Goal: Task Accomplishment & Management: Manage account settings

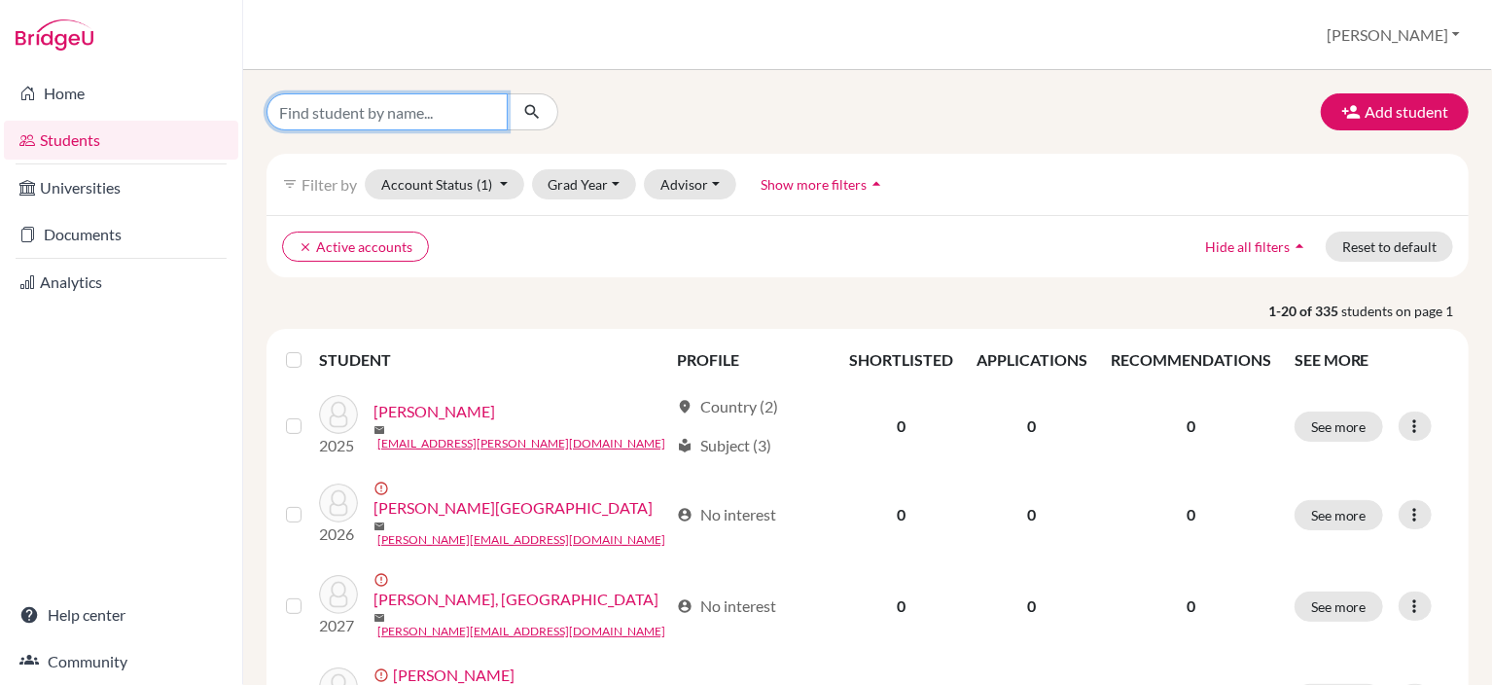
click at [336, 115] on input "Find student by name..." at bounding box center [386, 111] width 241 height 37
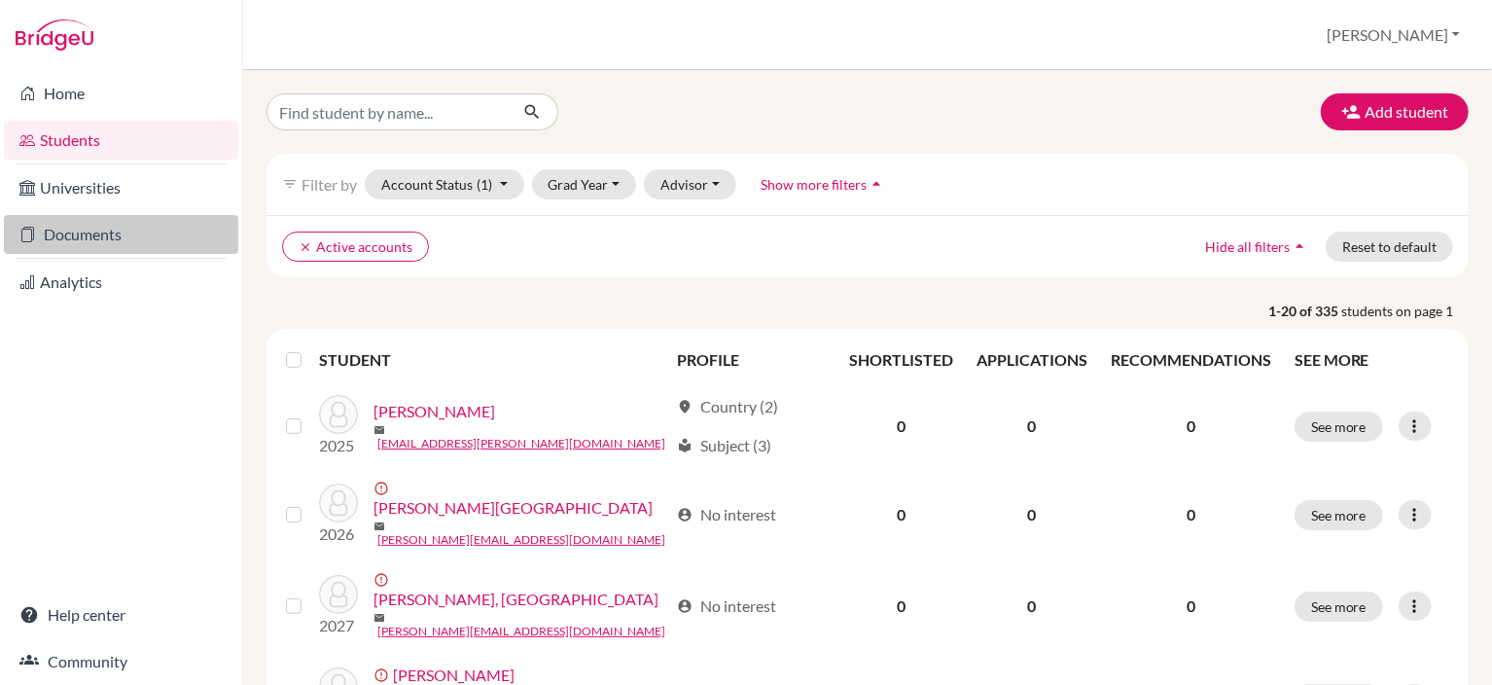
click at [114, 249] on link "Documents" at bounding box center [121, 234] width 234 height 39
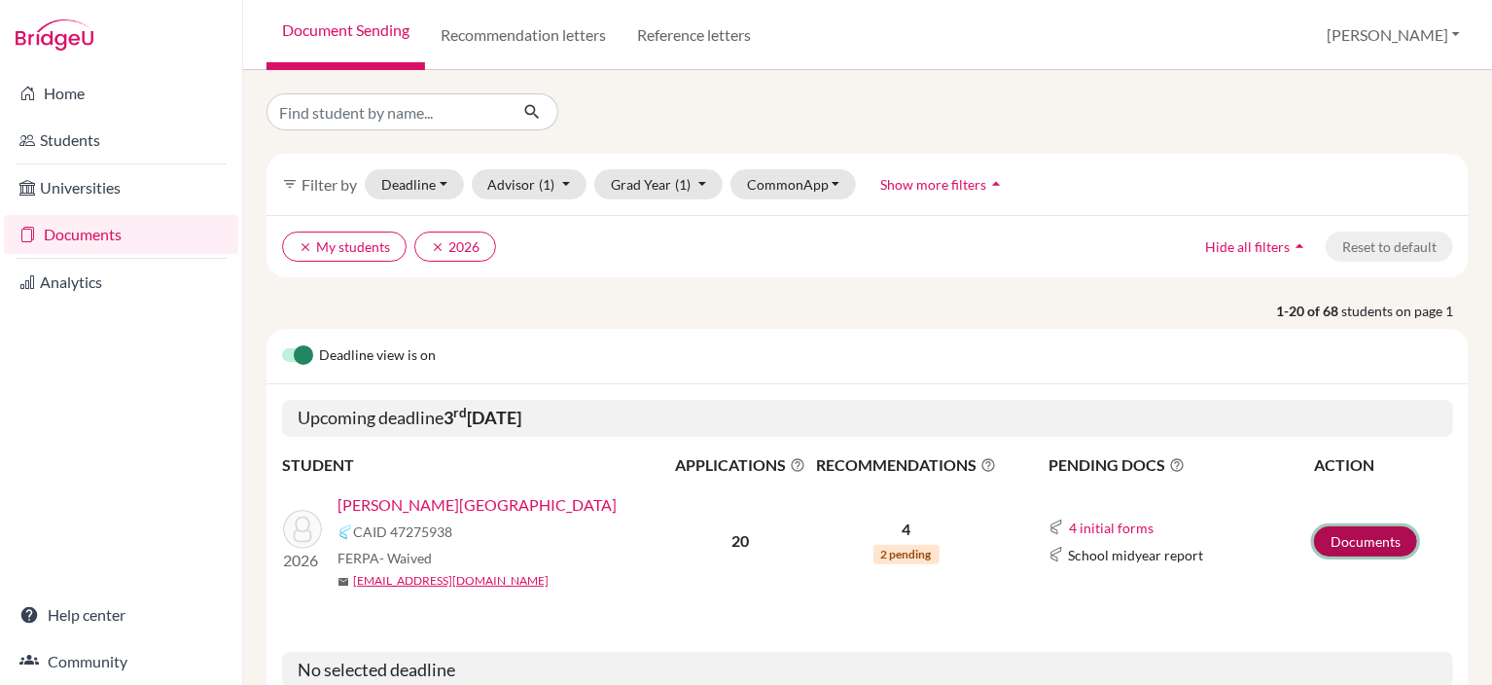
click at [1329, 544] on link "Documents" at bounding box center [1365, 541] width 103 height 30
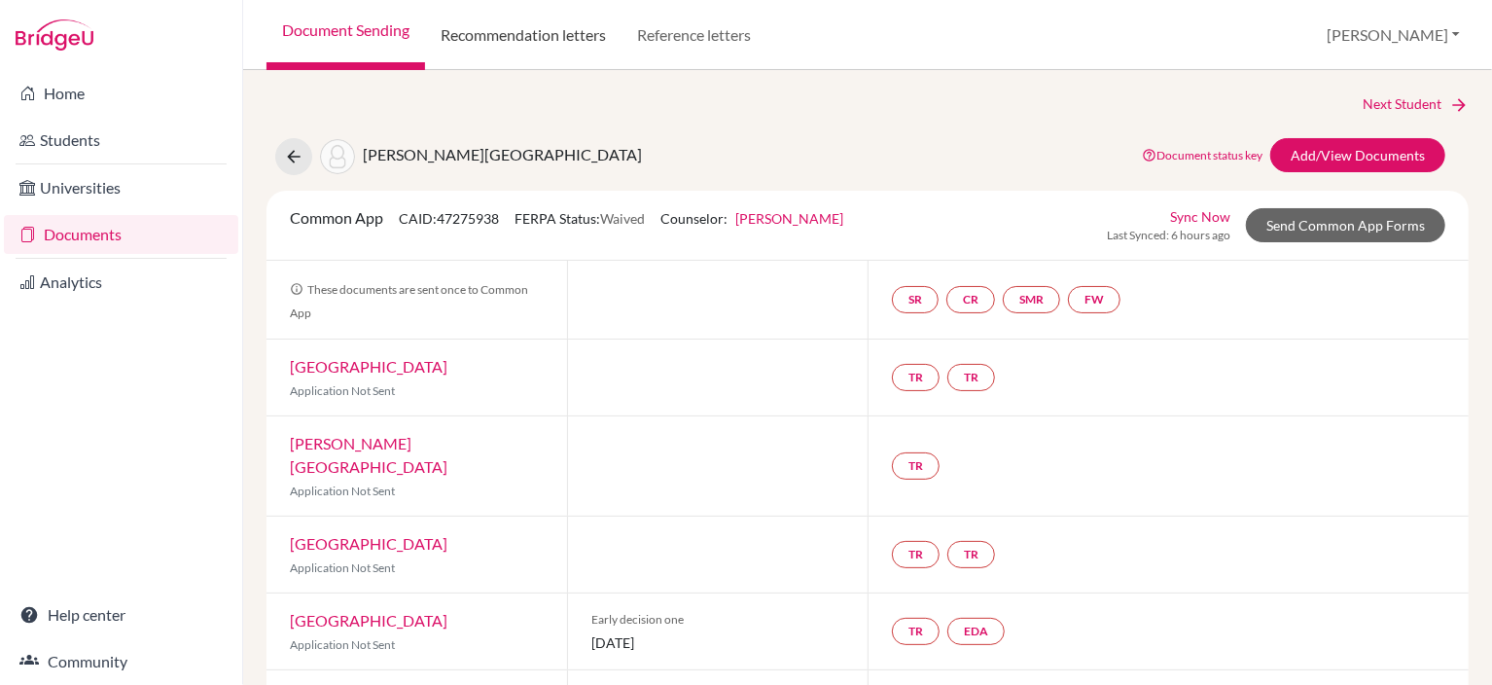
click at [578, 29] on link "Recommendation letters" at bounding box center [523, 35] width 196 height 70
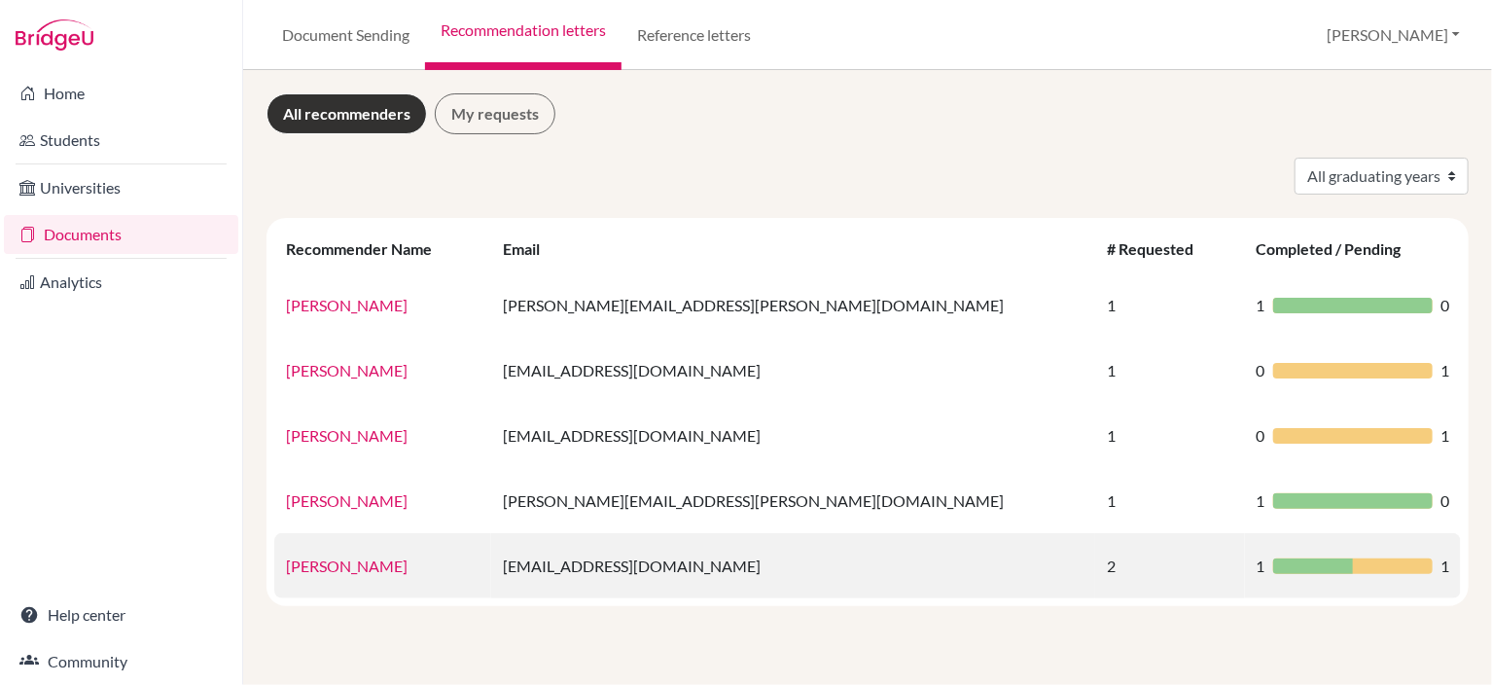
click at [1431, 584] on td "1 1" at bounding box center [1353, 565] width 216 height 65
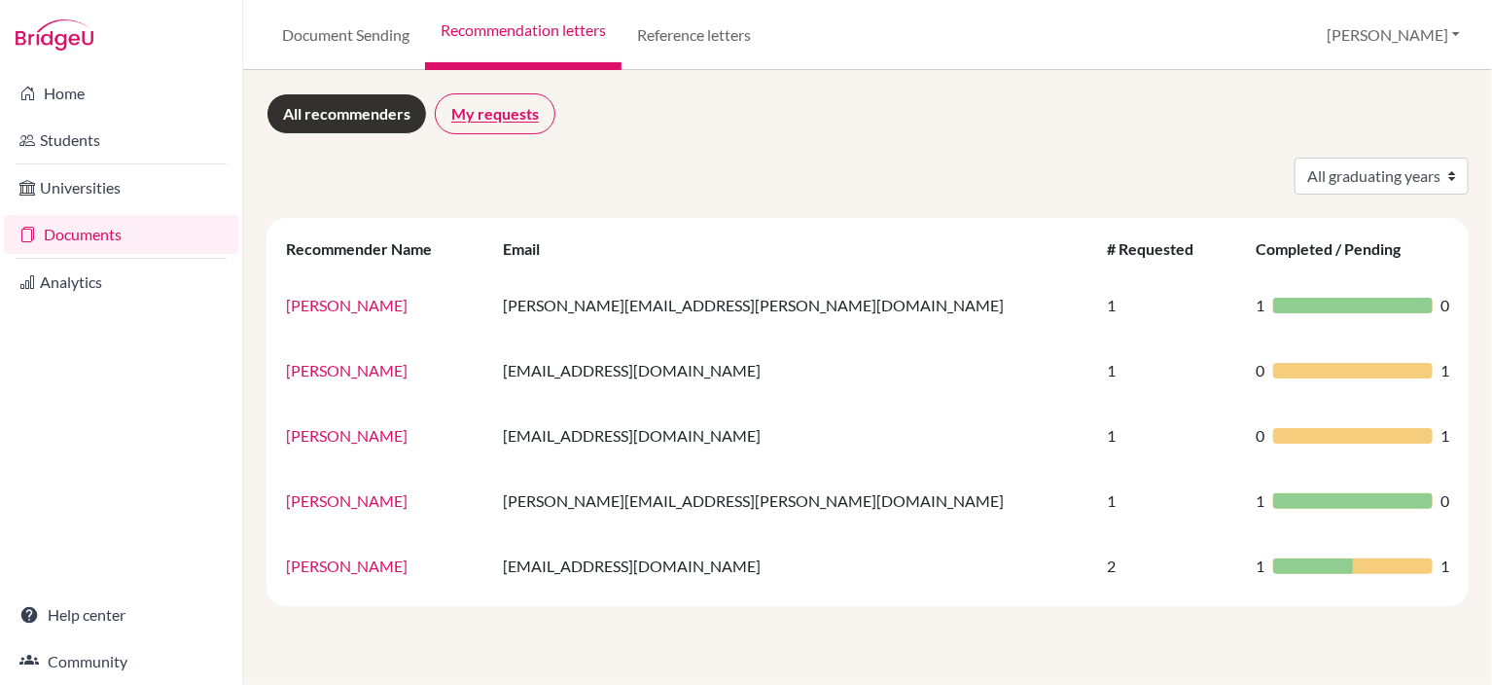
click at [497, 106] on link "My requests" at bounding box center [495, 113] width 121 height 41
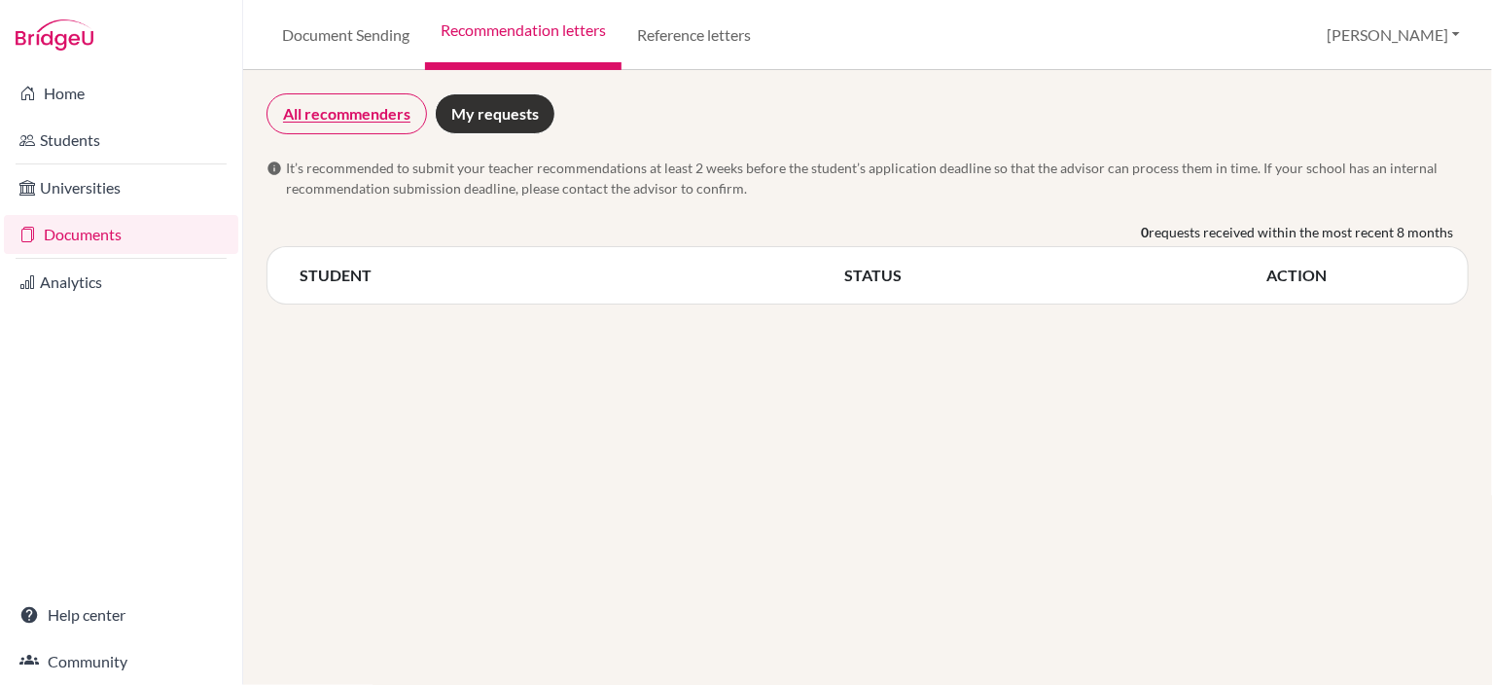
click at [332, 106] on link "All recommenders" at bounding box center [346, 113] width 160 height 41
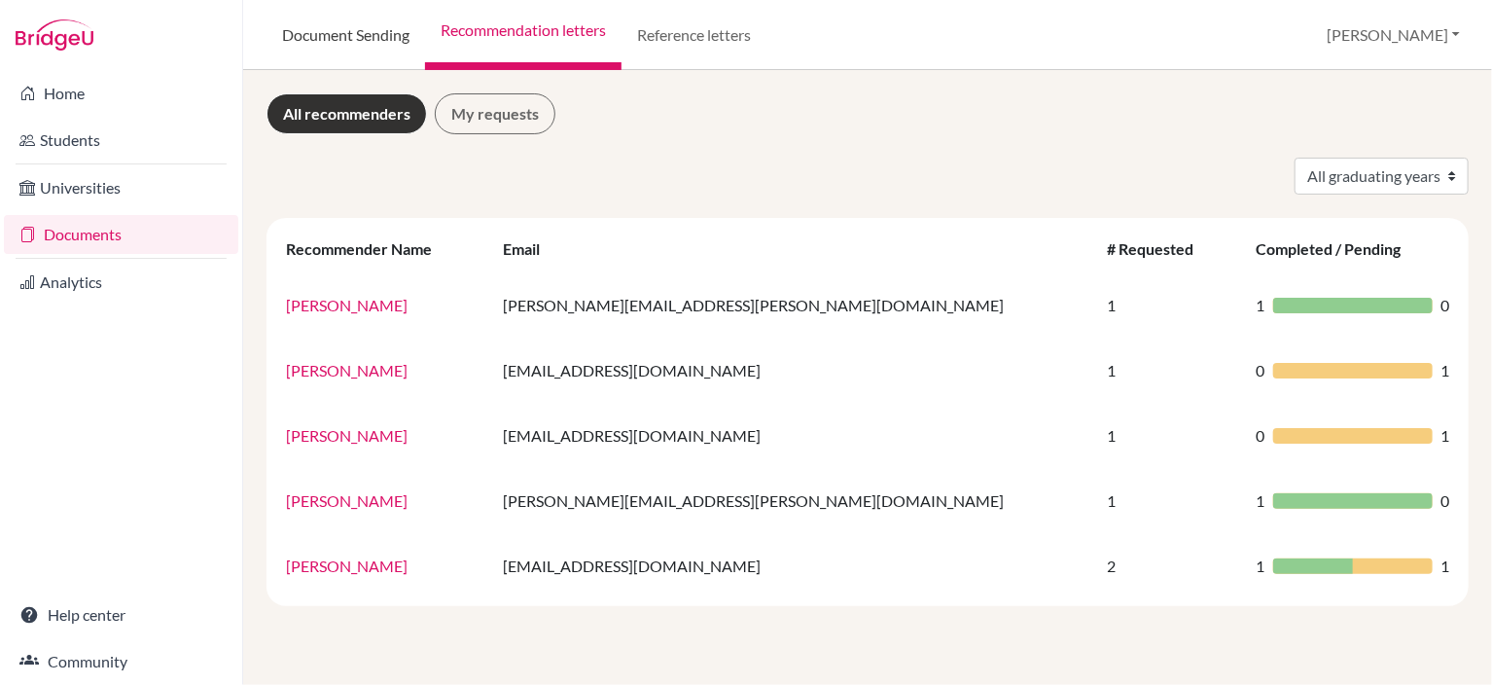
click at [332, 48] on link "Document Sending" at bounding box center [345, 35] width 159 height 70
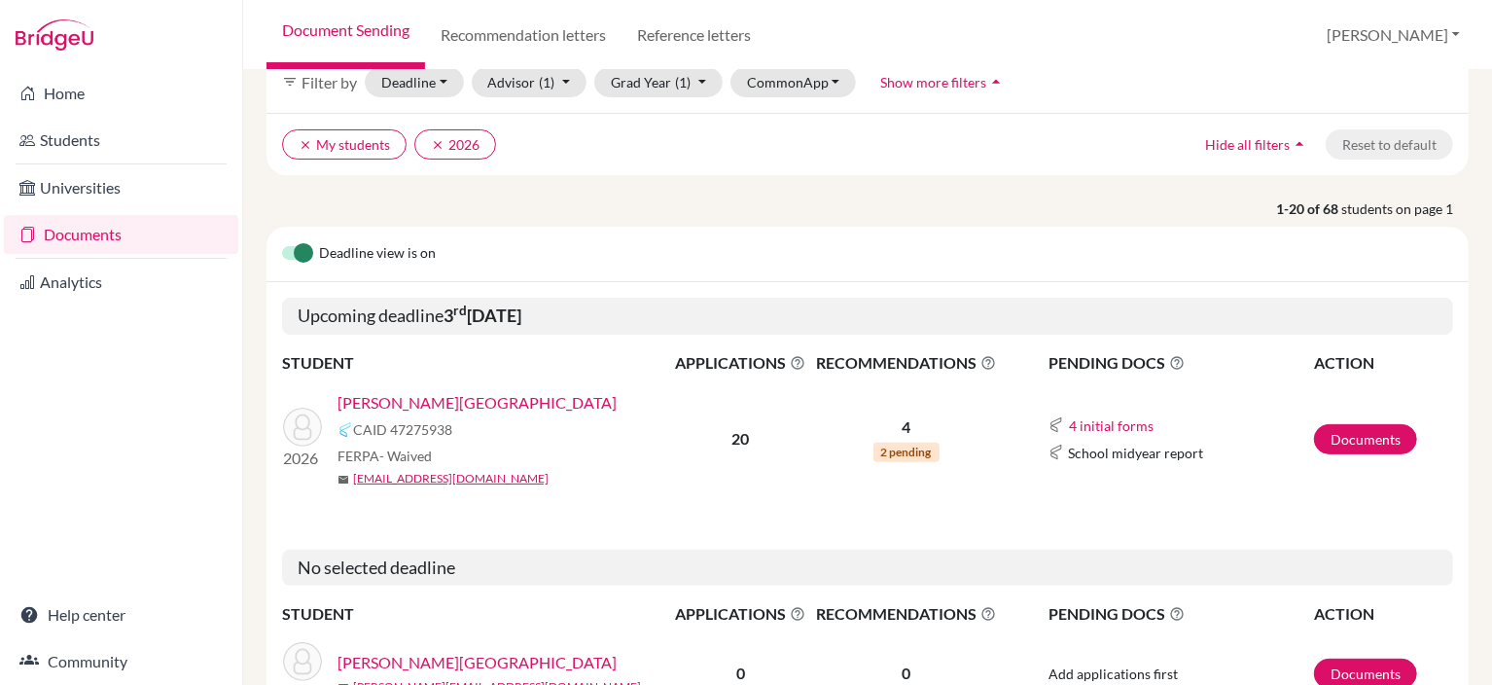
scroll to position [195, 0]
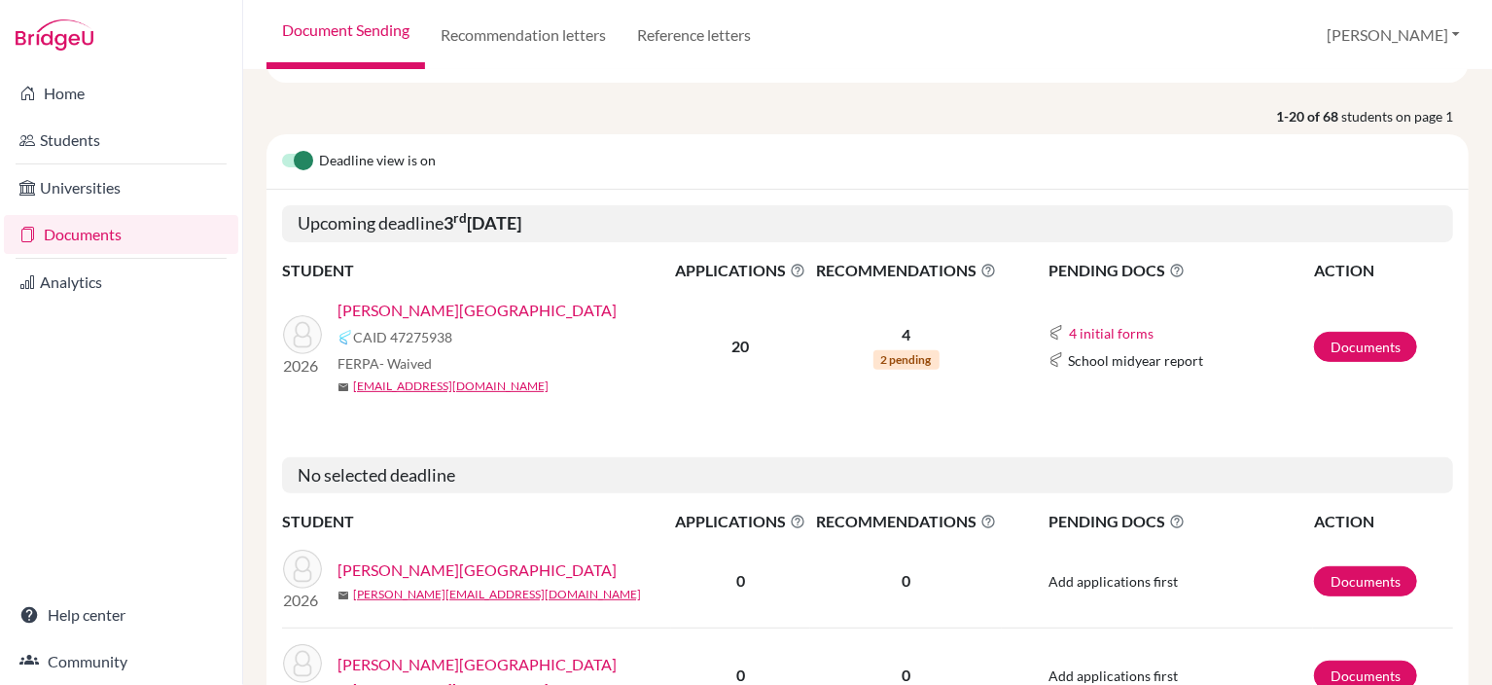
click at [421, 307] on link "[PERSON_NAME][GEOGRAPHIC_DATA]" at bounding box center [476, 310] width 279 height 23
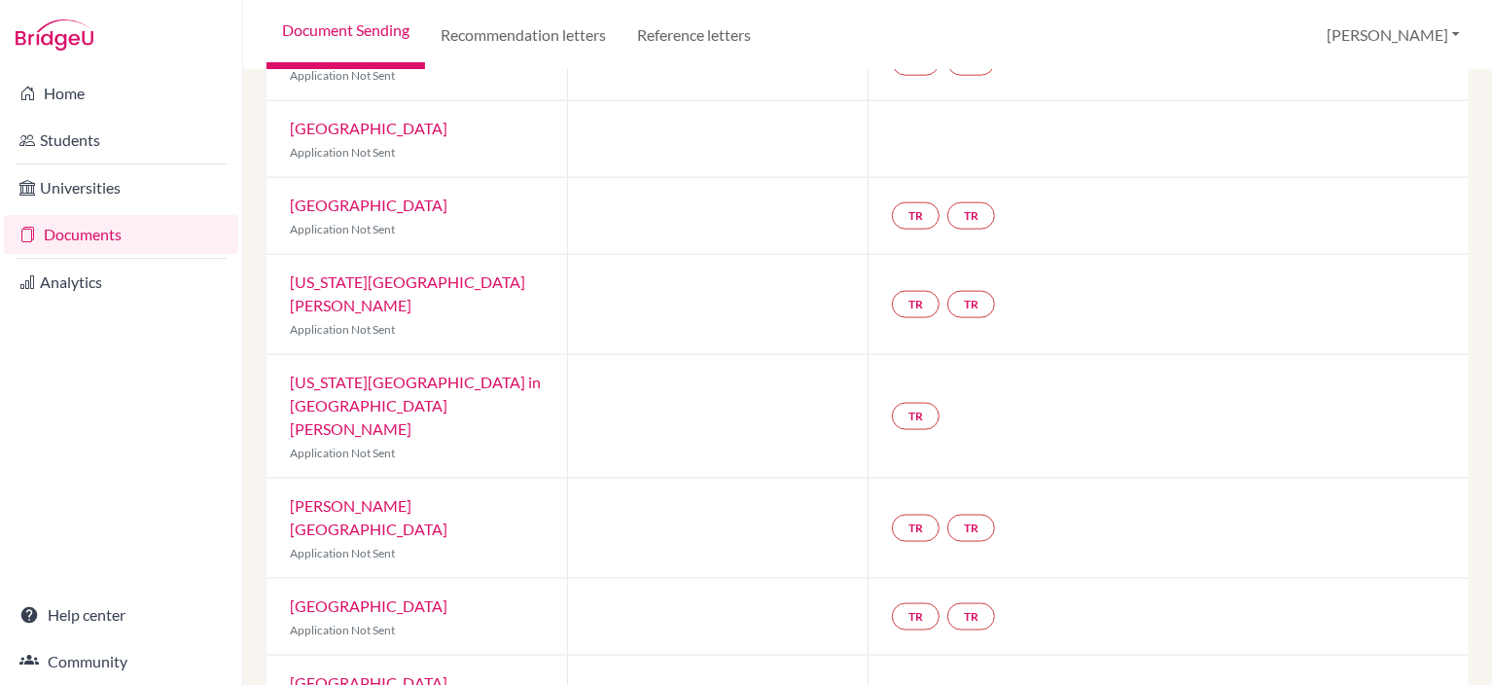
scroll to position [1209, 0]
